Goal: Task Accomplishment & Management: Complete application form

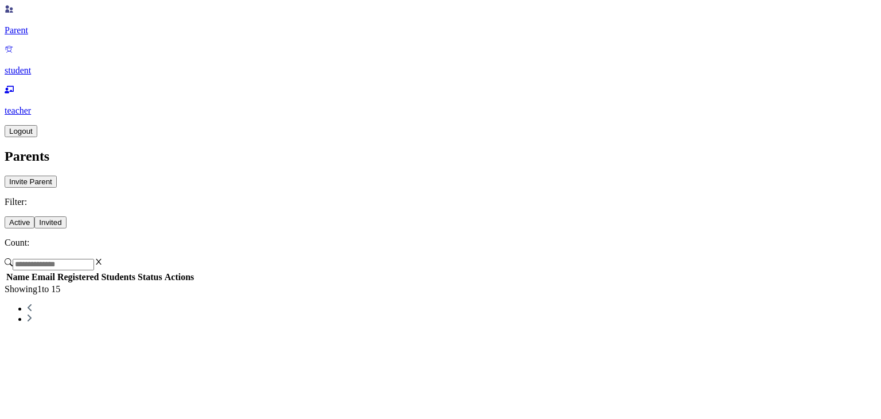
click at [13, 53] on icon at bounding box center [9, 49] width 7 height 7
click at [31, 76] on p "student" at bounding box center [441, 70] width 872 height 10
click at [30, 76] on p "student" at bounding box center [441, 70] width 872 height 10
click at [66, 216] on button "Invited" at bounding box center [50, 222] width 32 height 12
click at [14, 54] on icon at bounding box center [9, 49] width 9 height 9
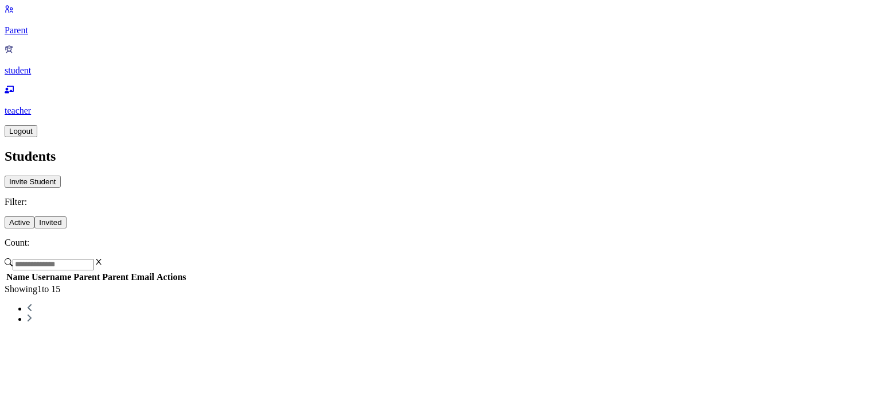
click at [13, 13] on icon at bounding box center [8, 8] width 7 height 7
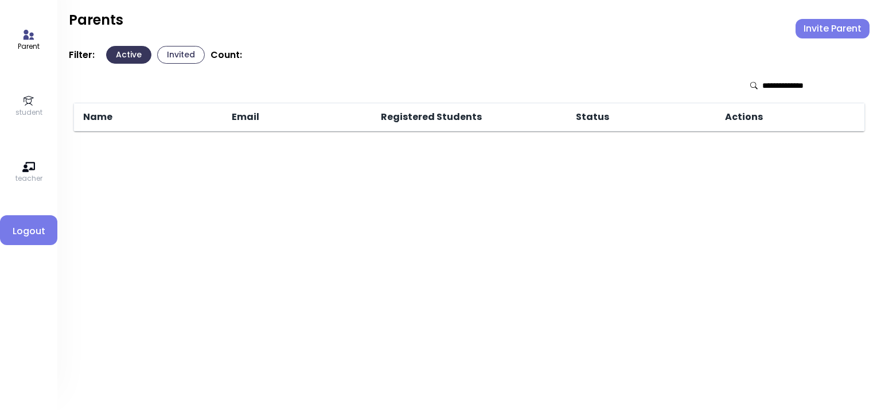
click at [32, 109] on p "student" at bounding box center [28, 112] width 27 height 10
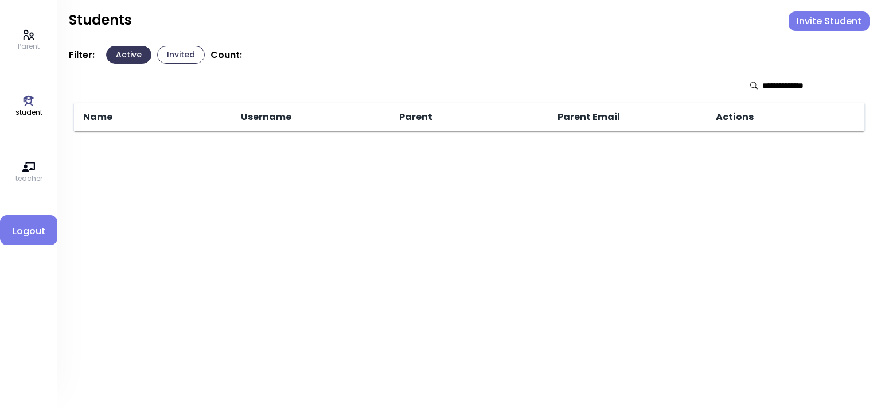
click at [29, 167] on icon at bounding box center [28, 167] width 13 height 13
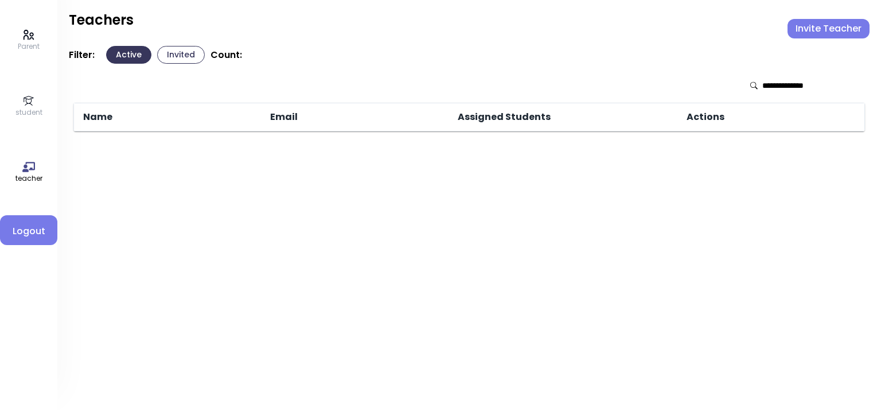
click at [26, 107] on p "student" at bounding box center [28, 112] width 27 height 10
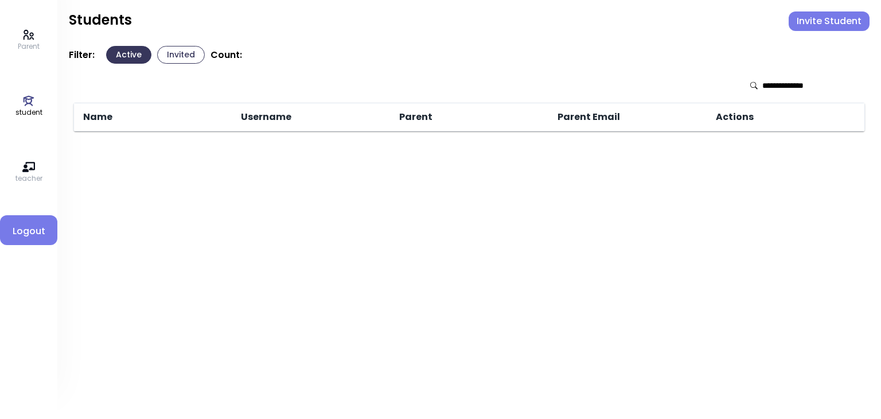
click at [32, 37] on icon at bounding box center [29, 35] width 10 height 10
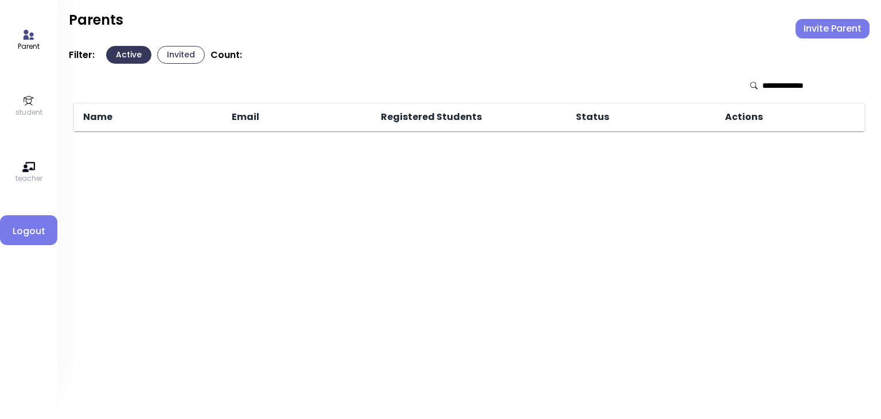
click at [815, 32] on button "Invite Parent" at bounding box center [833, 29] width 74 height 20
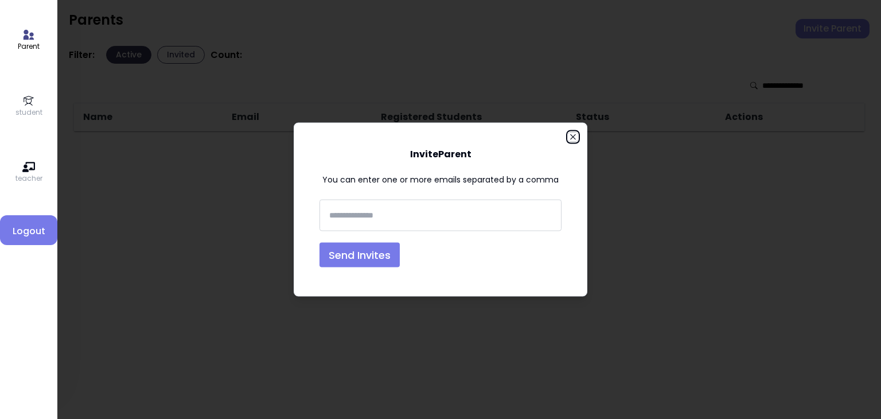
click at [572, 138] on icon "button" at bounding box center [572, 136] width 5 height 5
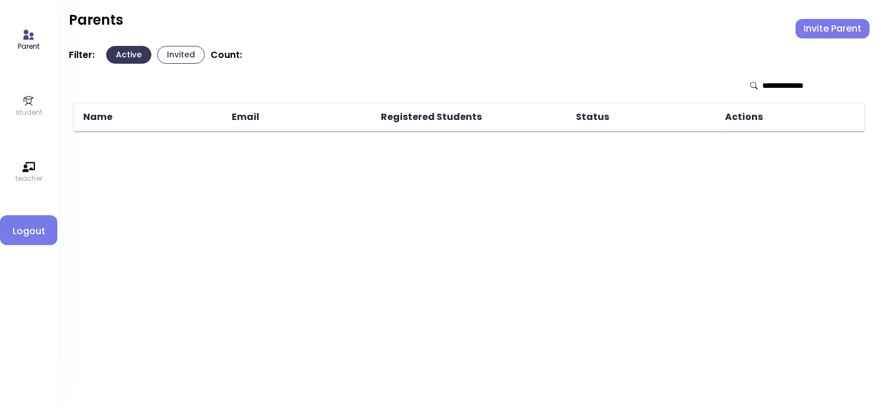
click at [173, 61] on button "Invited" at bounding box center [181, 55] width 48 height 18
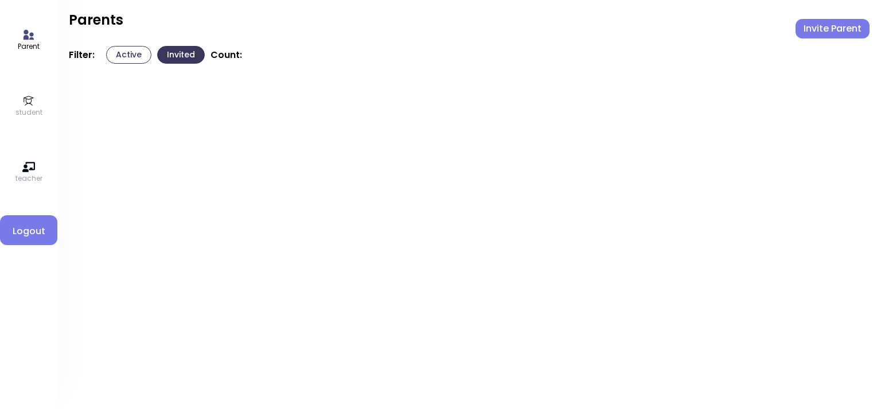
click at [121, 59] on button "Active" at bounding box center [128, 55] width 45 height 18
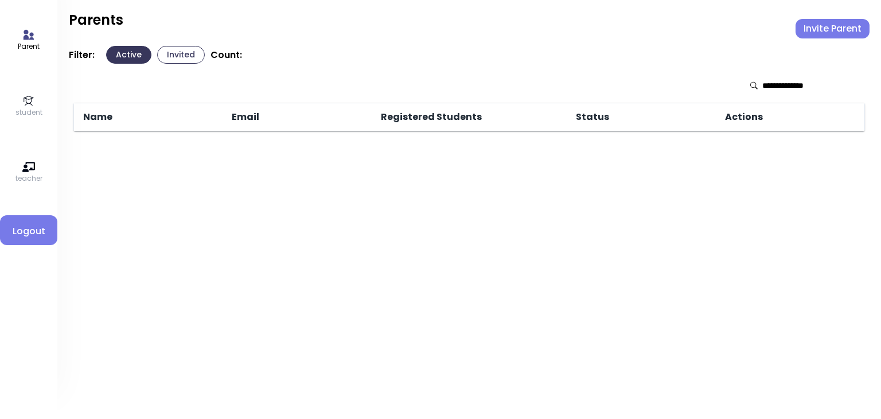
click at [24, 96] on icon at bounding box center [28, 101] width 13 height 13
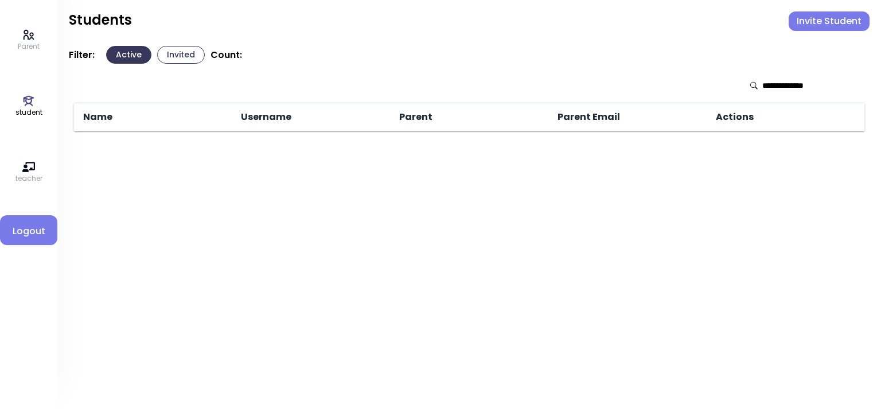
click at [26, 110] on p "student" at bounding box center [28, 112] width 27 height 10
click at [25, 34] on icon at bounding box center [28, 35] width 13 height 13
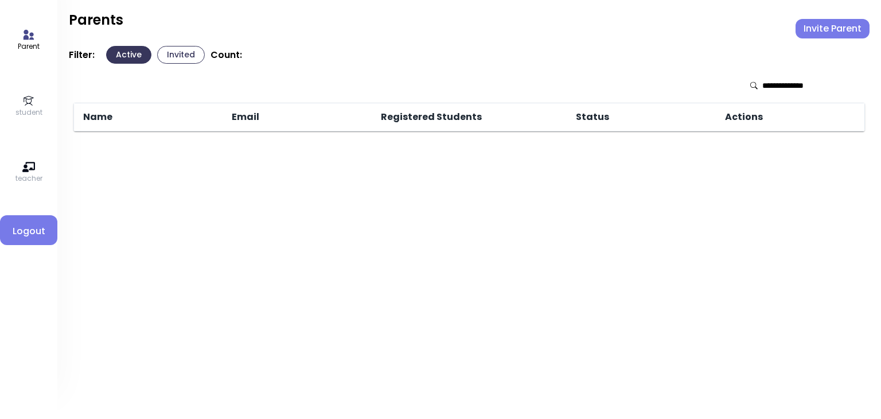
click at [32, 104] on icon at bounding box center [29, 101] width 10 height 10
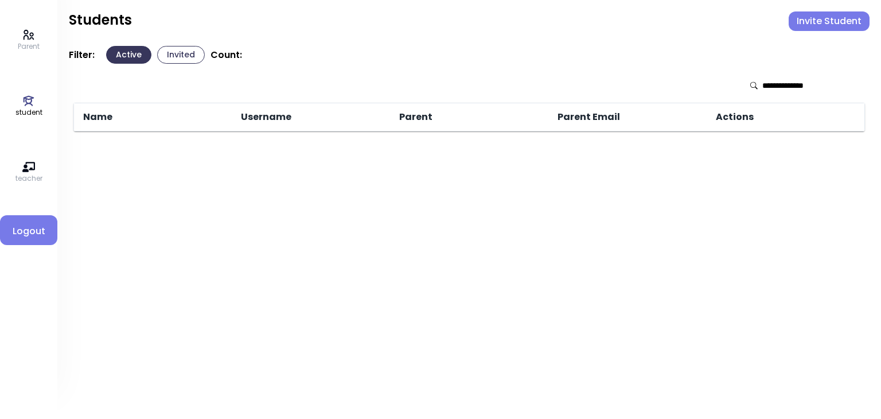
click at [34, 173] on p "teacher" at bounding box center [28, 178] width 27 height 10
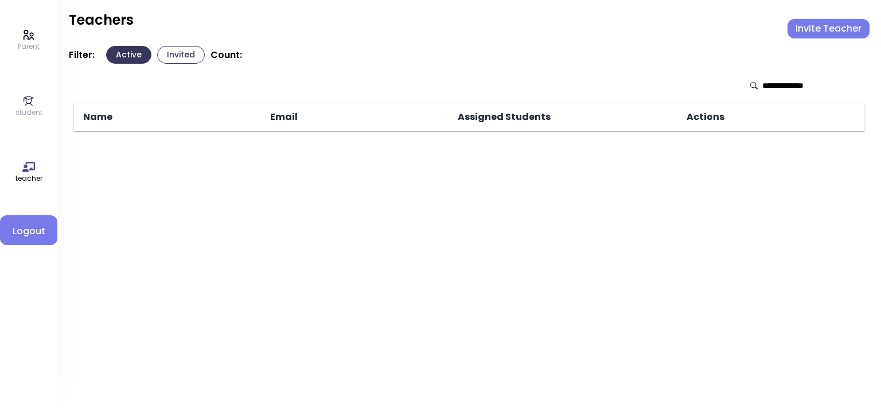
click at [27, 46] on p "Parent" at bounding box center [29, 46] width 22 height 10
